Goal: Task Accomplishment & Management: Use online tool/utility

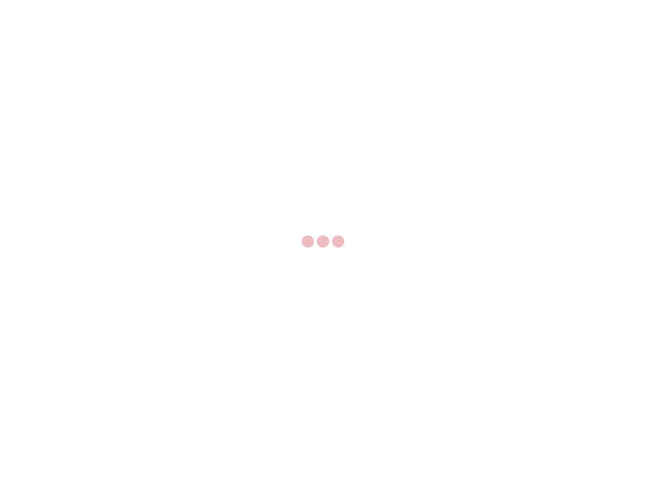
select select "US"
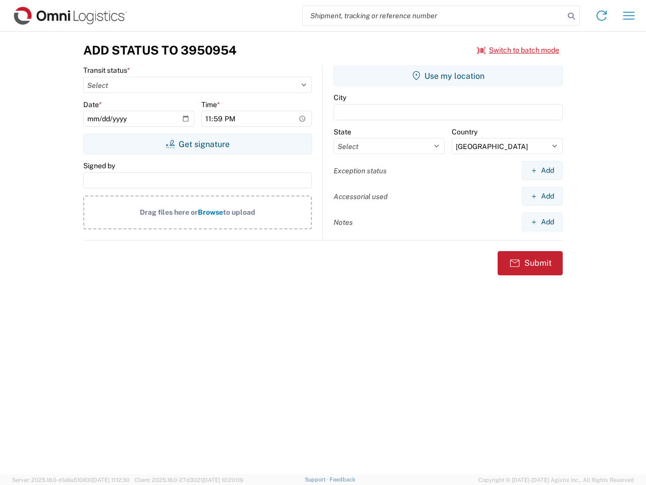
click at [434, 16] on input "search" at bounding box center [434, 15] width 262 height 19
click at [572, 16] on icon at bounding box center [572, 16] width 14 height 14
click at [602, 16] on icon at bounding box center [602, 16] width 16 height 16
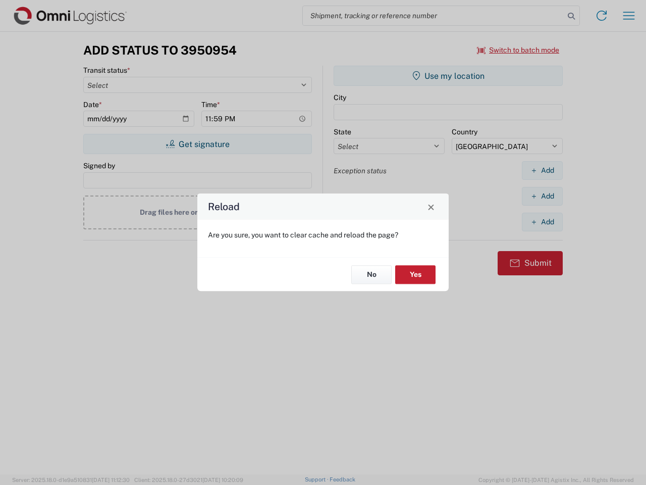
click at [519, 50] on div "Reload Are you sure, you want to clear cache and reload the page? No Yes" at bounding box center [323, 242] width 646 height 485
click at [197, 144] on div "Reload Are you sure, you want to clear cache and reload the page? No Yes" at bounding box center [323, 242] width 646 height 485
click at [448, 76] on div "Reload Are you sure, you want to clear cache and reload the page? No Yes" at bounding box center [323, 242] width 646 height 485
click at [542, 170] on div "Reload Are you sure, you want to clear cache and reload the page? No Yes" at bounding box center [323, 242] width 646 height 485
click at [542, 196] on div "Reload Are you sure, you want to clear cache and reload the page? No Yes" at bounding box center [323, 242] width 646 height 485
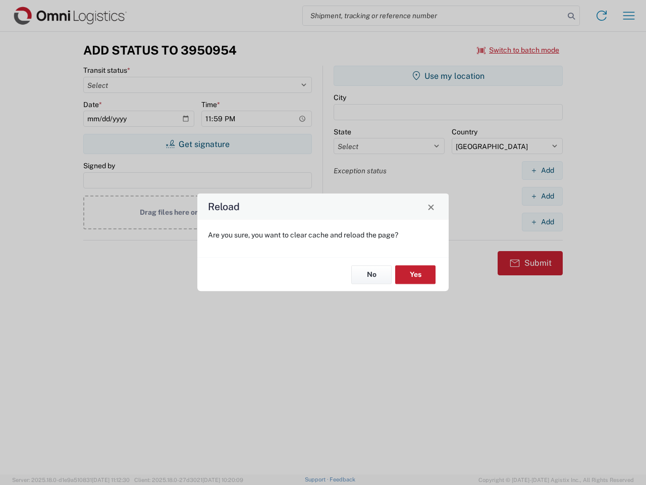
click at [542, 222] on div "Reload Are you sure, you want to clear cache and reload the page? No Yes" at bounding box center [323, 242] width 646 height 485
